Goal: Information Seeking & Learning: Learn about a topic

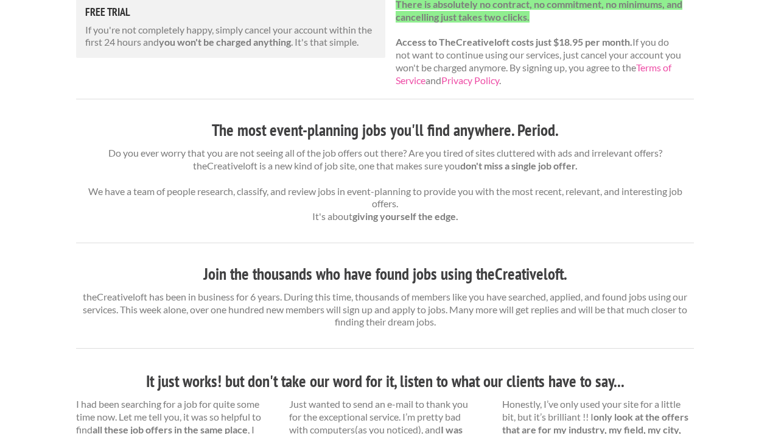
scroll to position [366, 0]
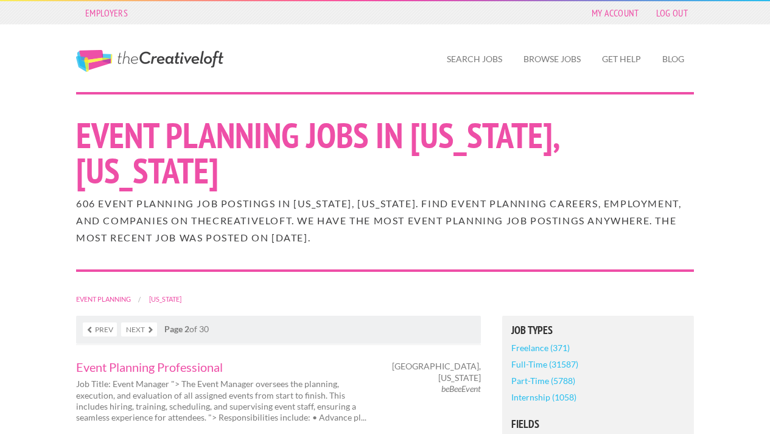
scroll to position [1974, 0]
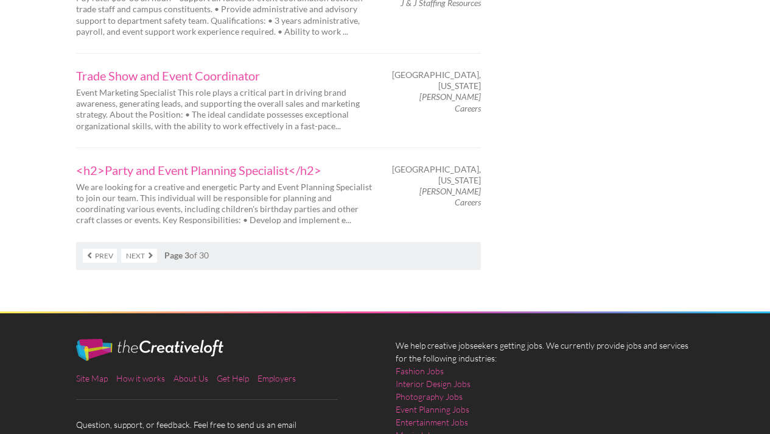
scroll to position [2135, 0]
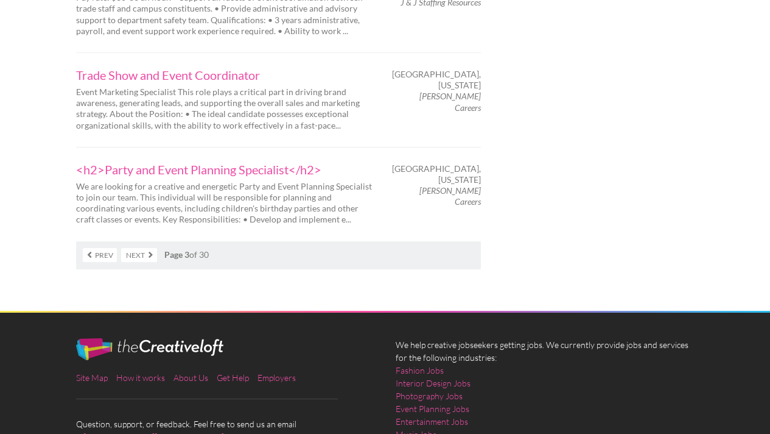
click at [141, 248] on link "Next" at bounding box center [139, 255] width 36 height 14
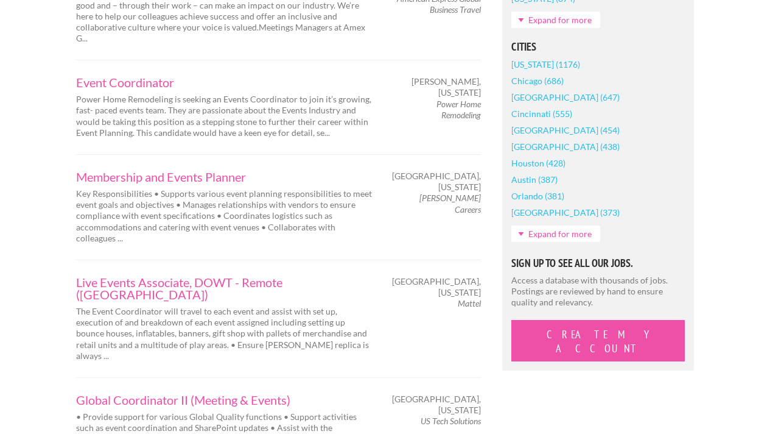
scroll to position [1002, 0]
click at [171, 276] on link "Live Events Associate, DOWT - Remote (East Coast)" at bounding box center [225, 288] width 298 height 24
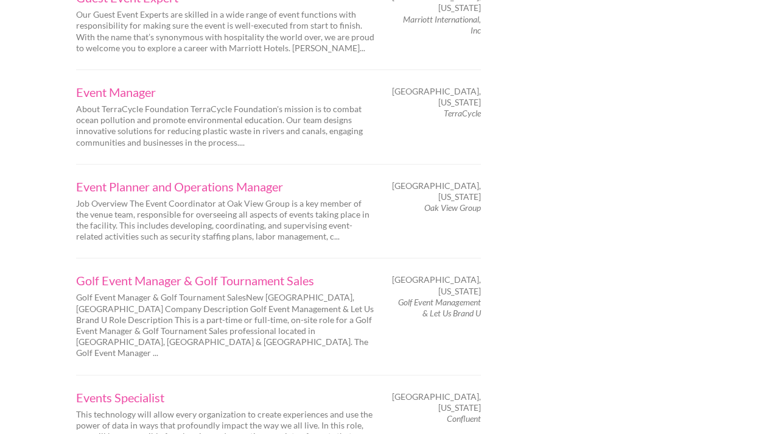
scroll to position [1914, 0]
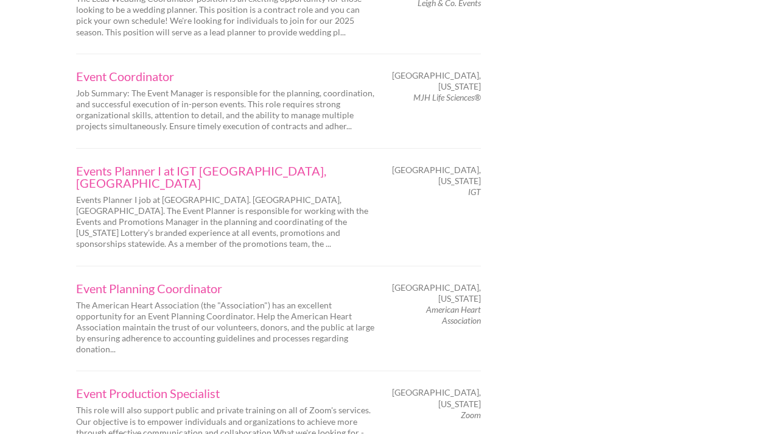
scroll to position [1885, 0]
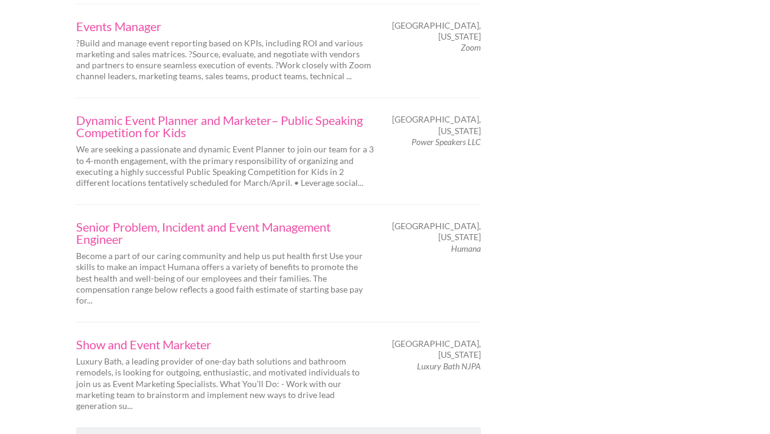
scroll to position [2012, 0]
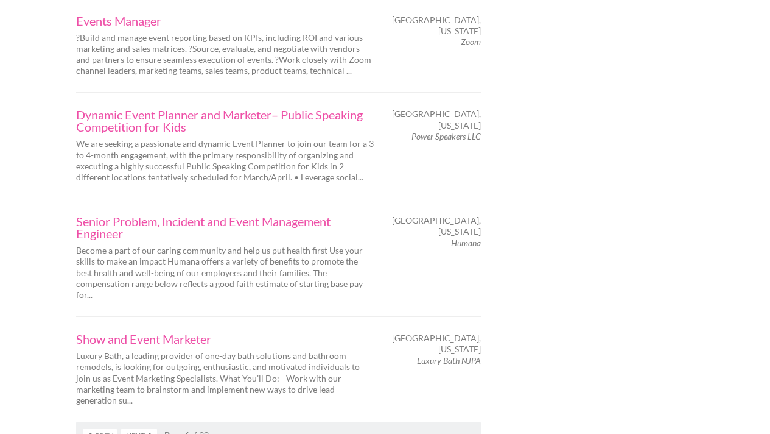
click at [135, 428] on link "Next" at bounding box center [139, 435] width 36 height 14
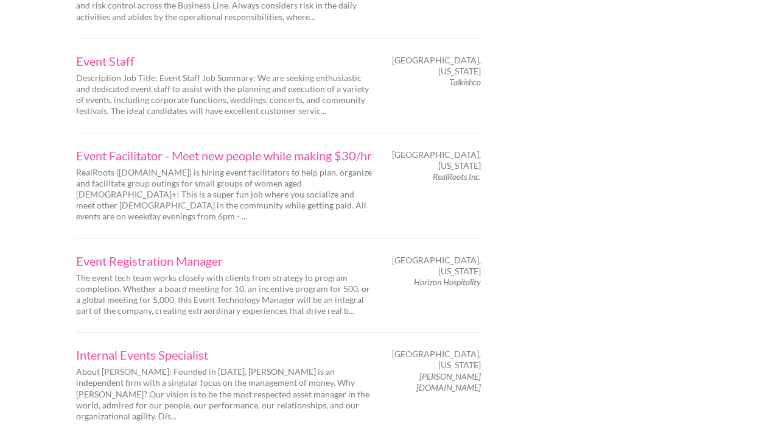
scroll to position [1995, 0]
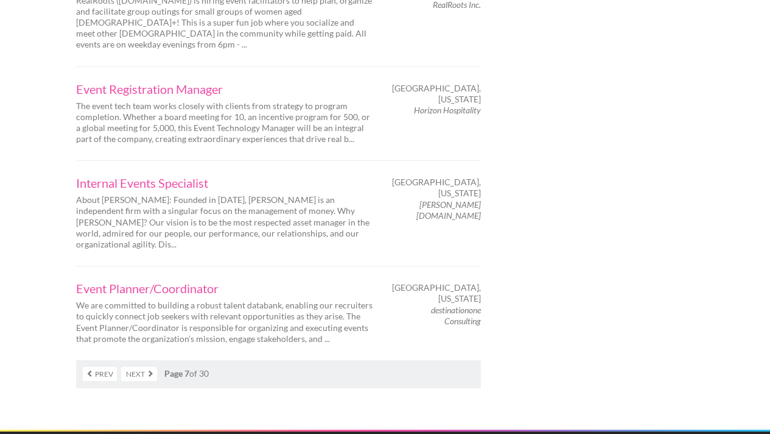
click at [141, 367] on link "Next" at bounding box center [139, 374] width 36 height 14
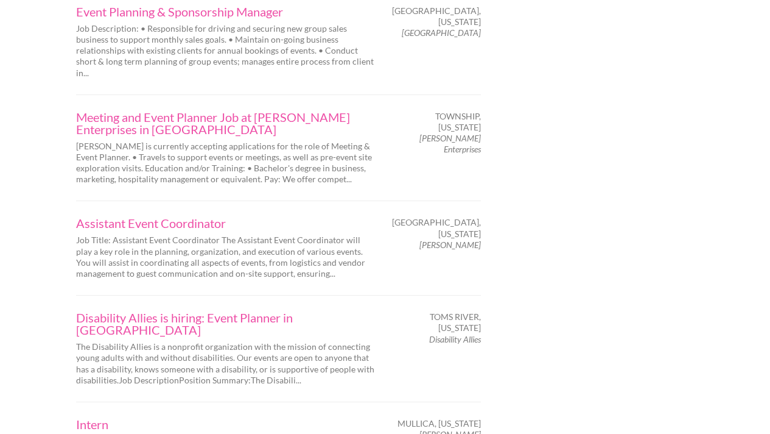
scroll to position [1979, 0]
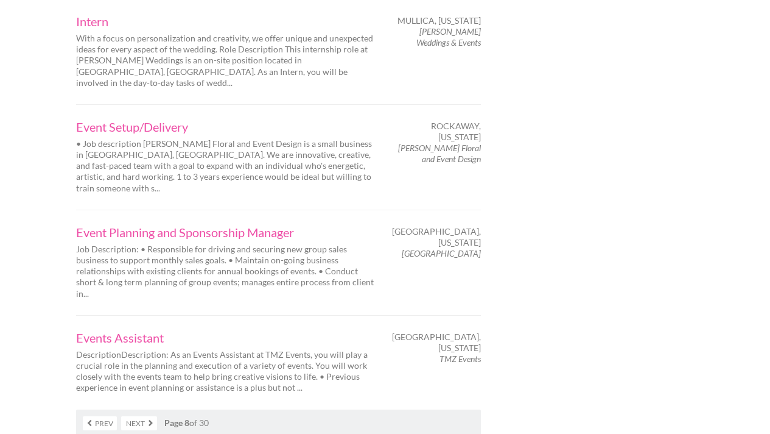
click at [139, 416] on link "Next" at bounding box center [139, 423] width 36 height 14
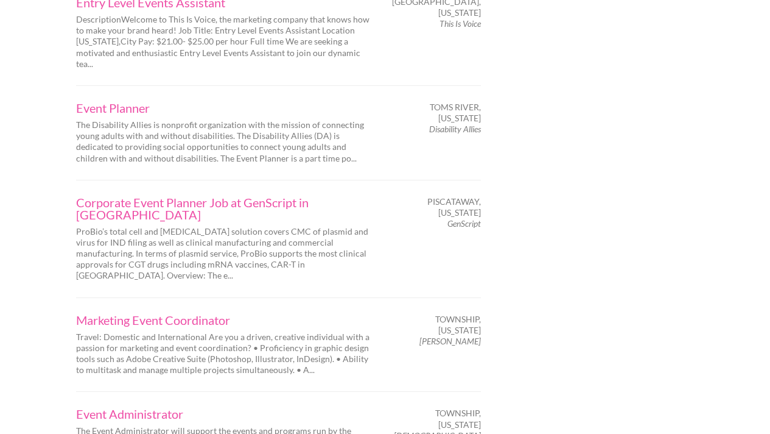
scroll to position [1929, 0]
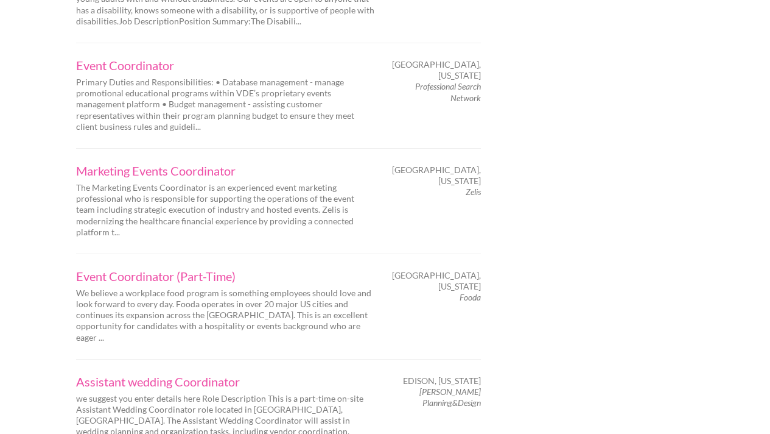
scroll to position [1973, 0]
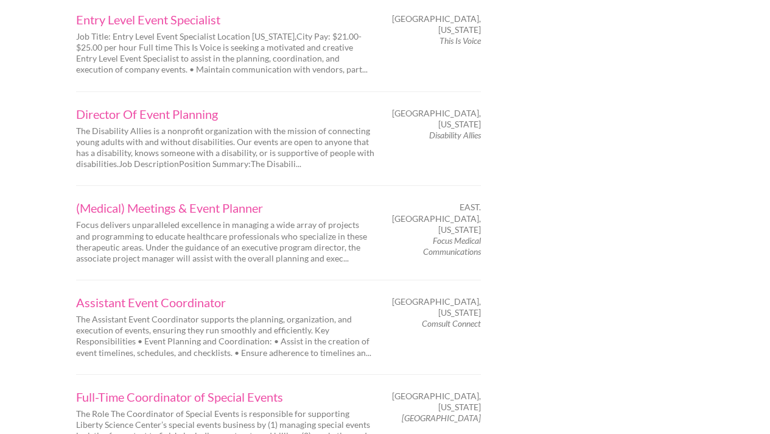
scroll to position [1987, 0]
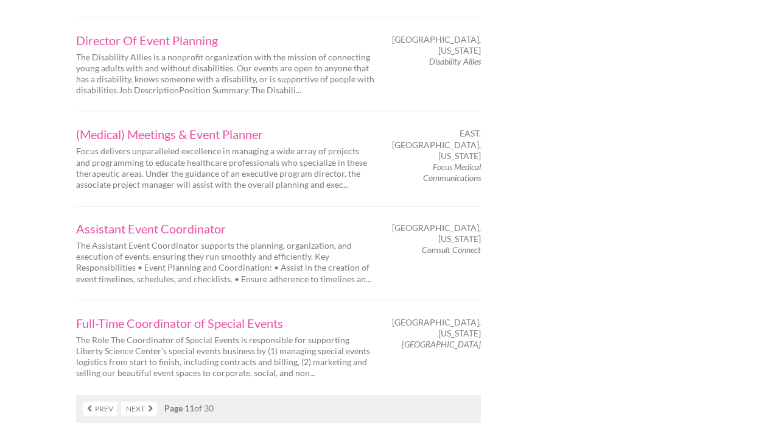
click at [144, 401] on link "Next" at bounding box center [139, 408] width 36 height 14
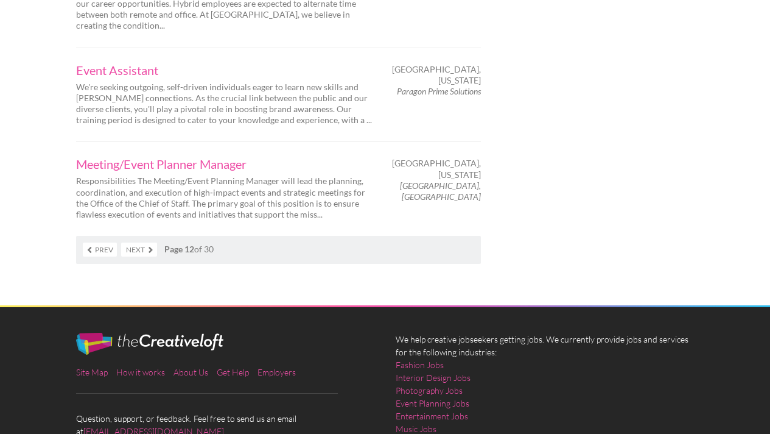
scroll to position [2185, 0]
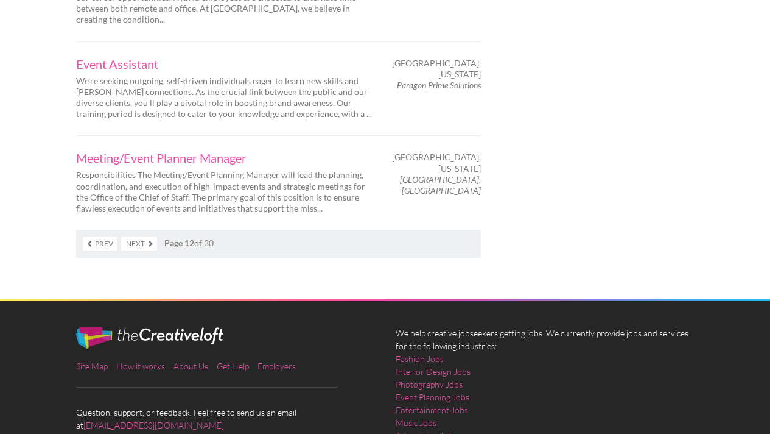
click at [142, 236] on link "Next" at bounding box center [139, 243] width 36 height 14
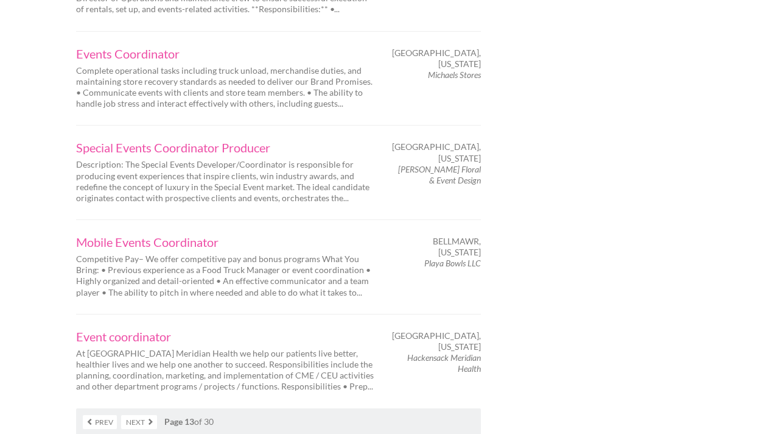
scroll to position [1967, 0]
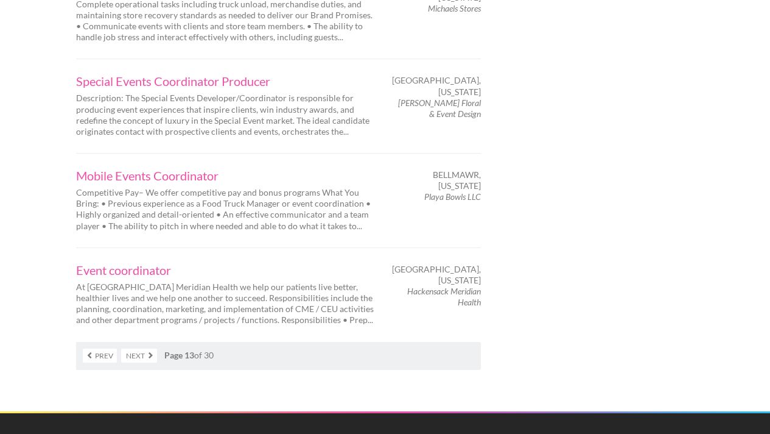
click at [144, 348] on link "Next" at bounding box center [139, 355] width 36 height 14
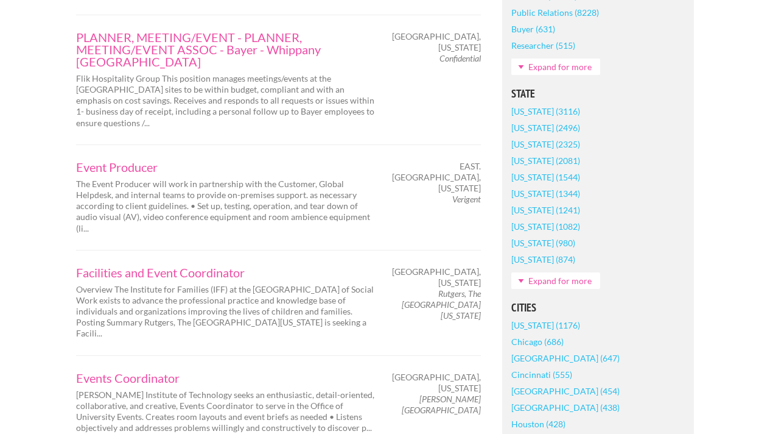
scroll to position [744, 0]
